Goal: Information Seeking & Learning: Learn about a topic

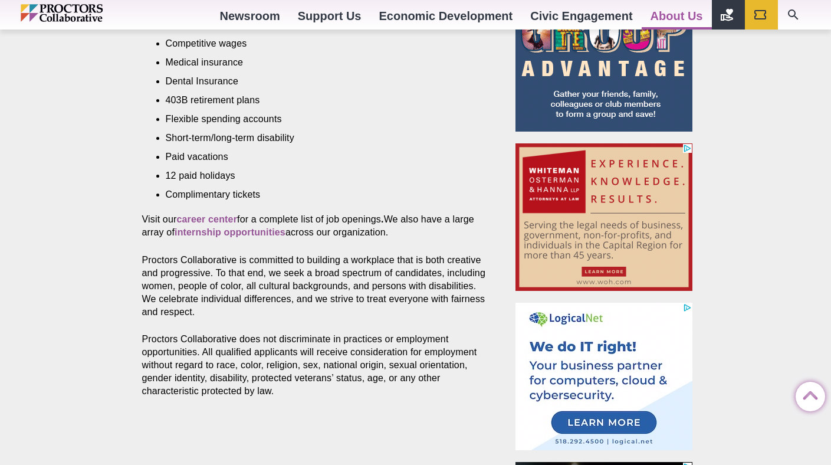
scroll to position [507, 0]
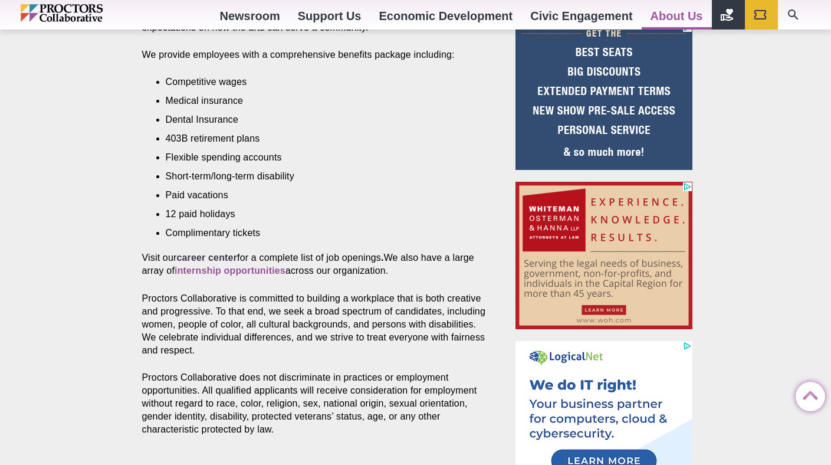
click at [198, 255] on strong "career center" at bounding box center [206, 257] width 61 height 10
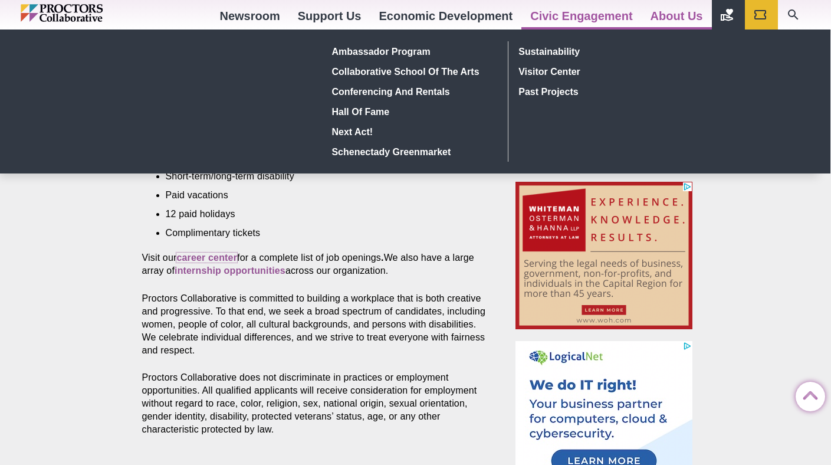
scroll to position [0, 0]
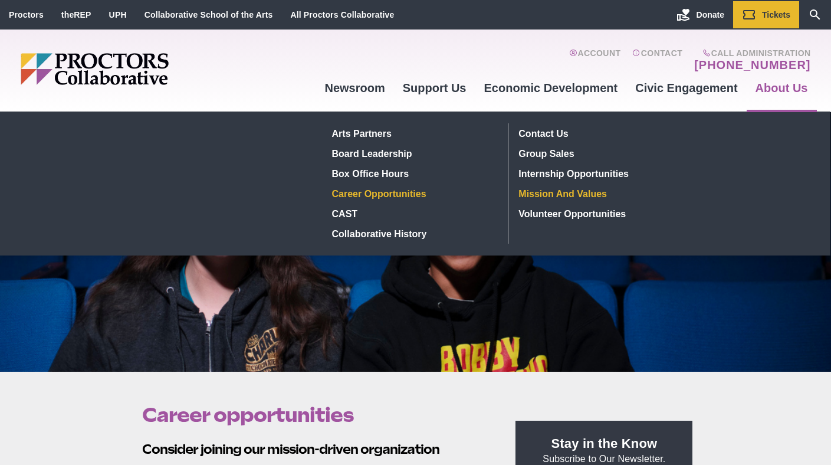
click at [566, 194] on link "Mission and Values" at bounding box center [600, 193] width 172 height 20
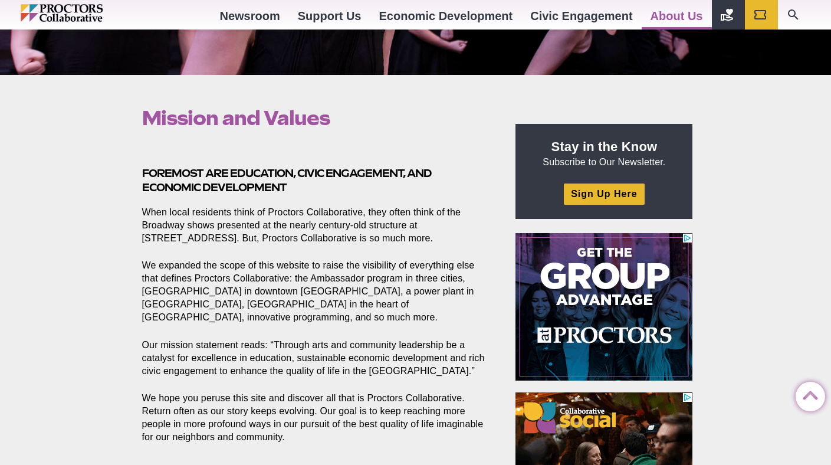
scroll to position [346, 0]
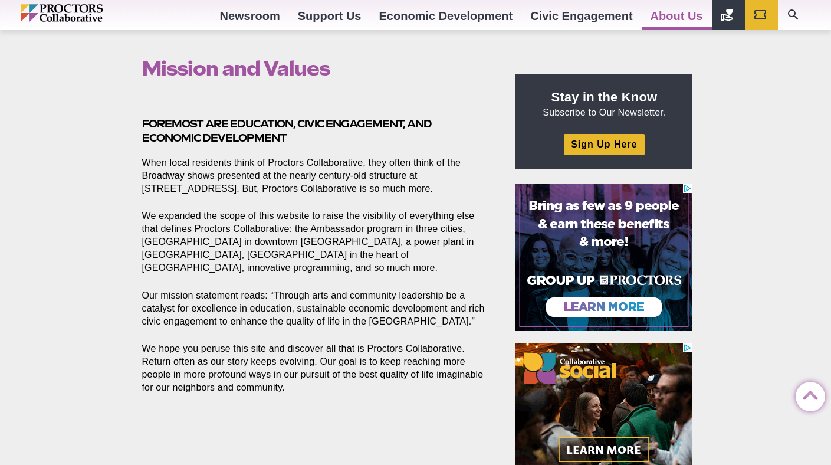
drag, startPoint x: 467, startPoint y: 323, endPoint x: 275, endPoint y: 297, distance: 193.4
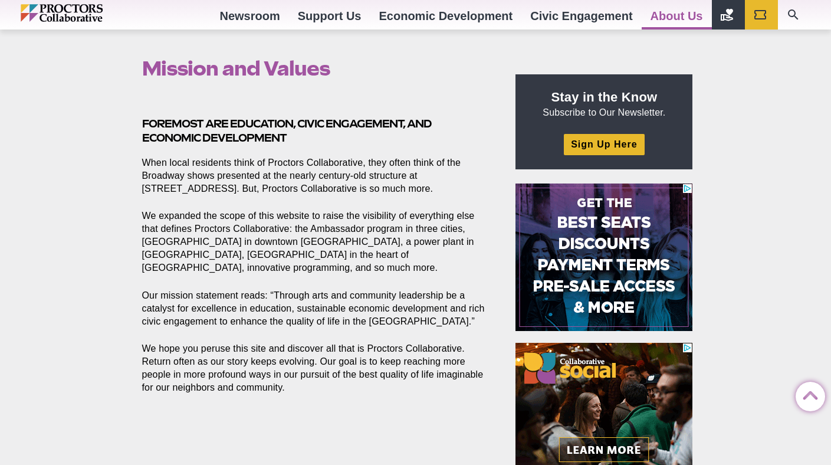
click at [275, 297] on p "Our mission statement reads: “Through arts and community leadership be a cataly…" at bounding box center [315, 308] width 347 height 39
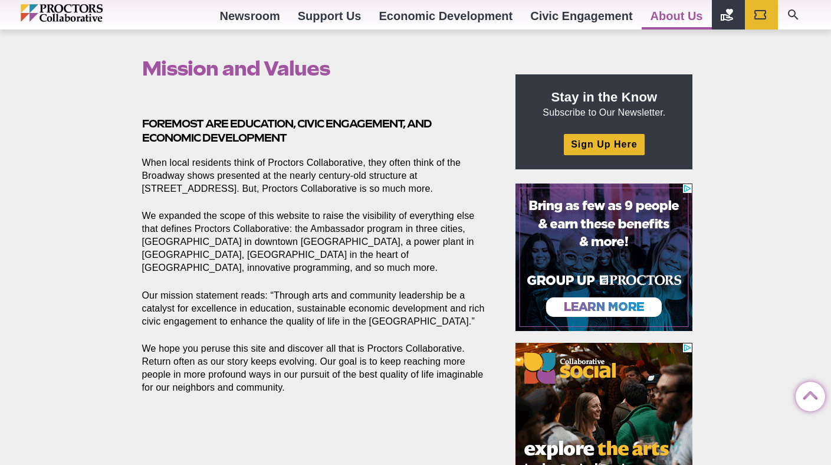
copy p "Through arts and community leadership be a catalyst for excellence in education…"
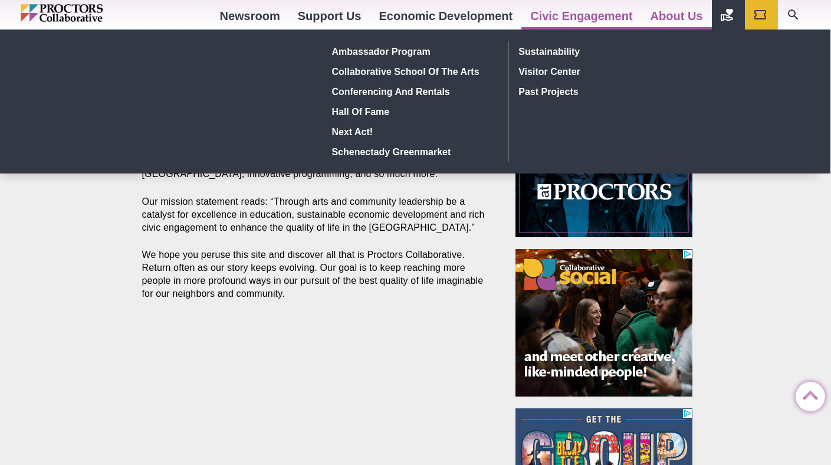
scroll to position [0, 0]
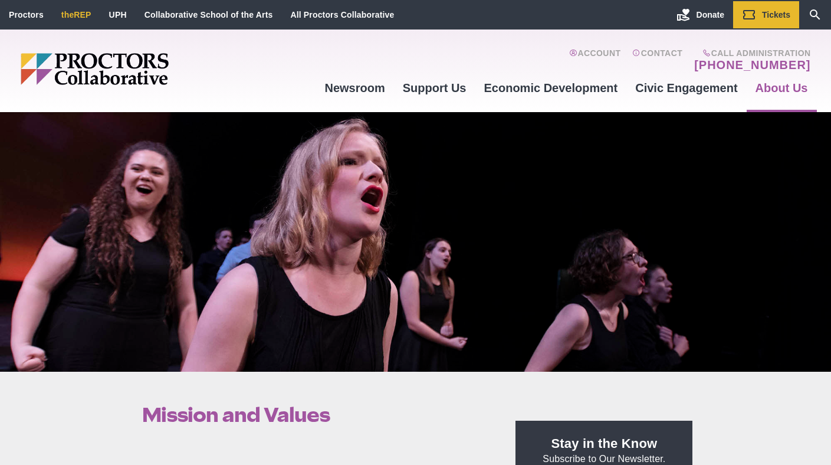
click at [68, 12] on link "theREP" at bounding box center [76, 14] width 30 height 9
